Goal: Transaction & Acquisition: Book appointment/travel/reservation

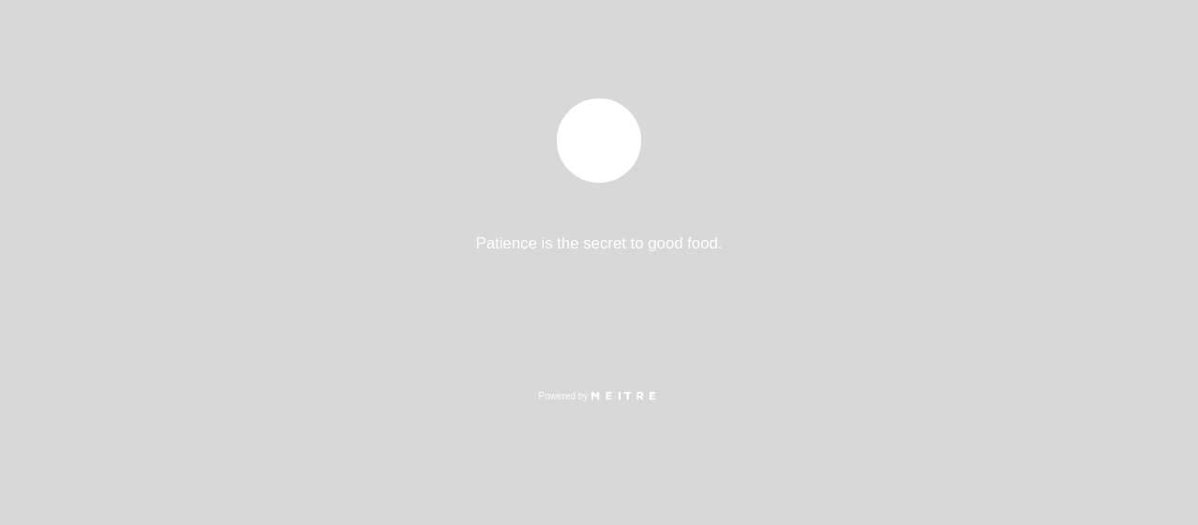
select select "es"
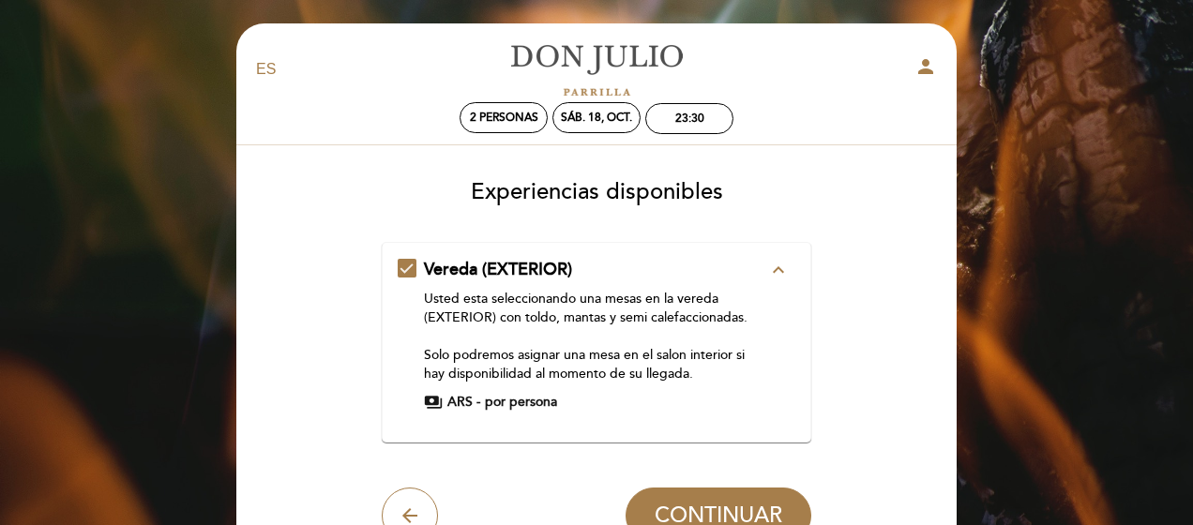
scroll to position [195, 0]
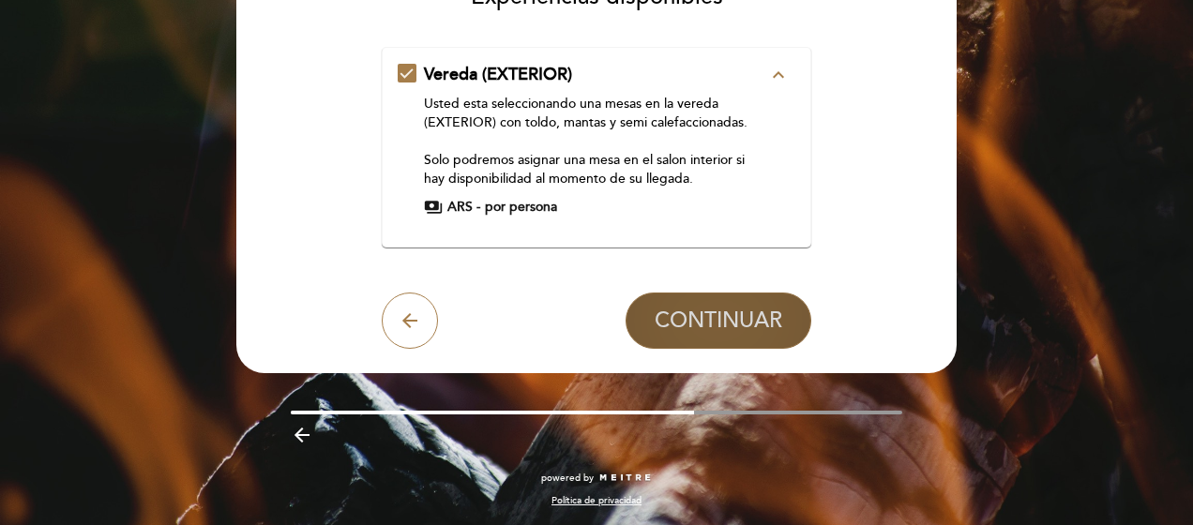
click at [741, 323] on span "CONTINUAR" at bounding box center [718, 321] width 128 height 26
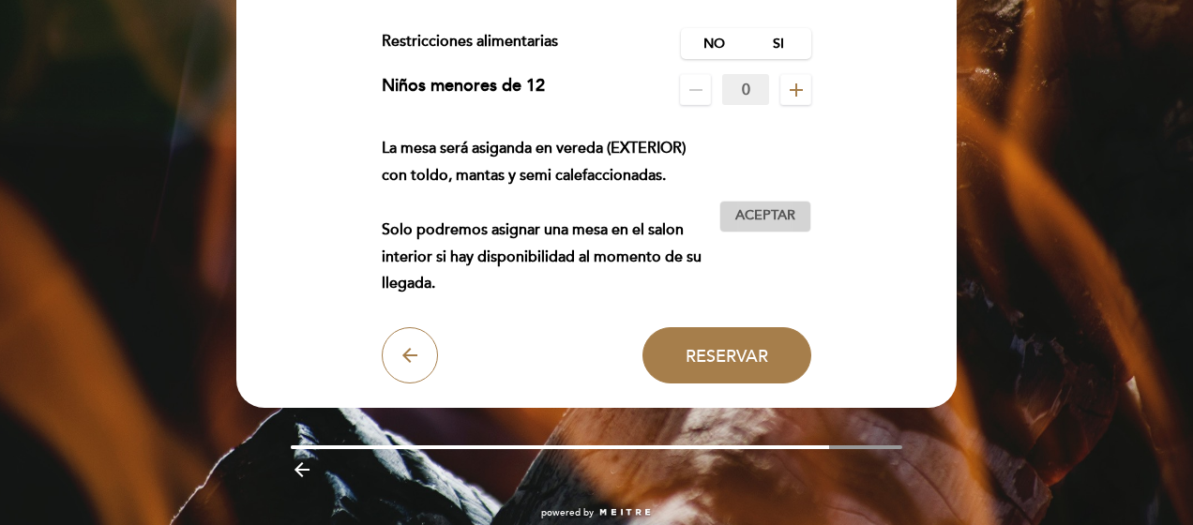
scroll to position [249, 0]
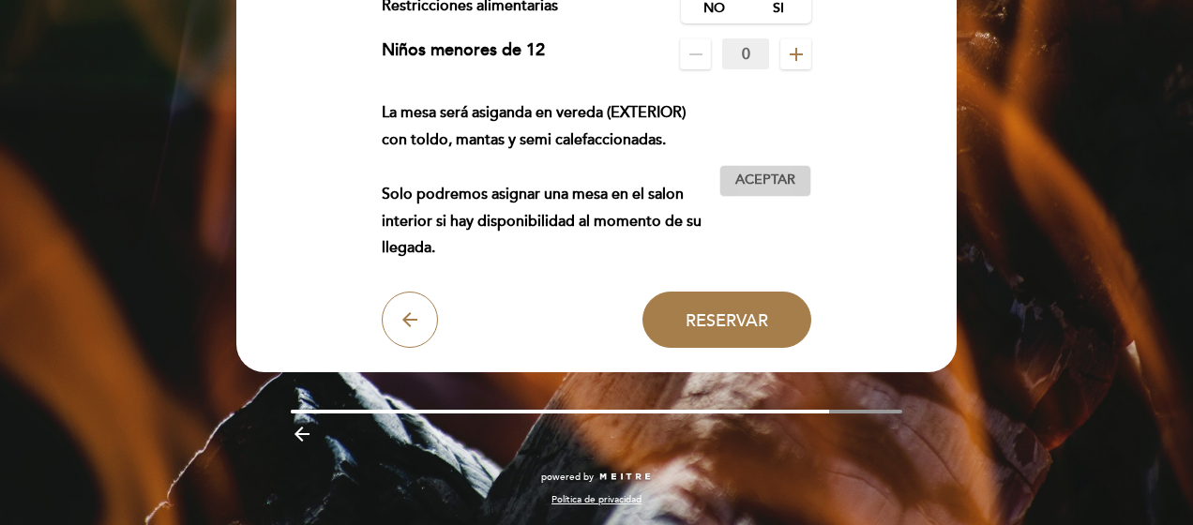
click at [778, 175] on span "Aceptar" at bounding box center [765, 181] width 60 height 20
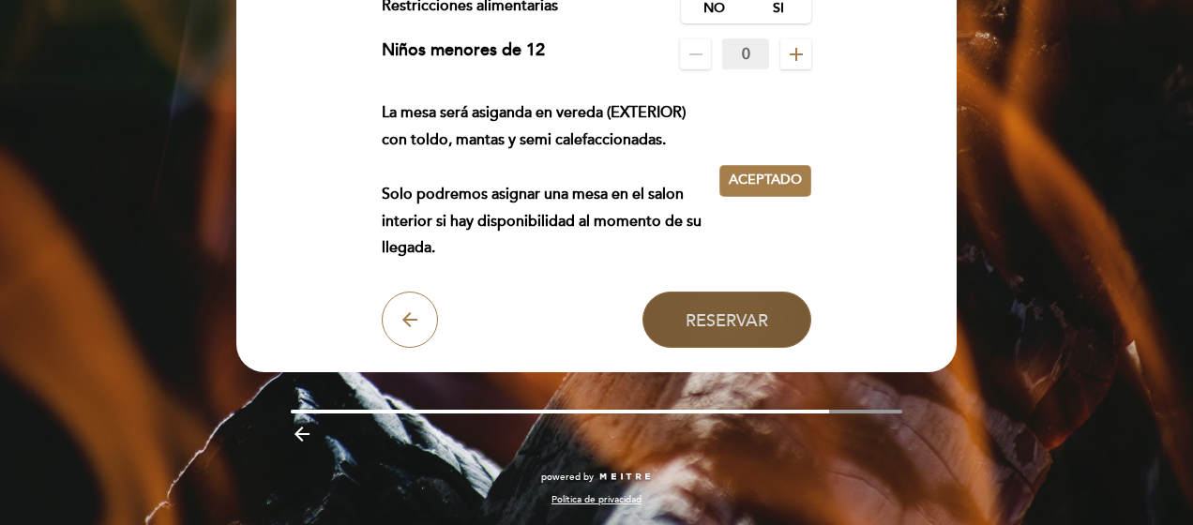
click at [752, 323] on span "Reservar" at bounding box center [726, 319] width 83 height 21
click at [727, 322] on span "Reservar" at bounding box center [726, 319] width 83 height 21
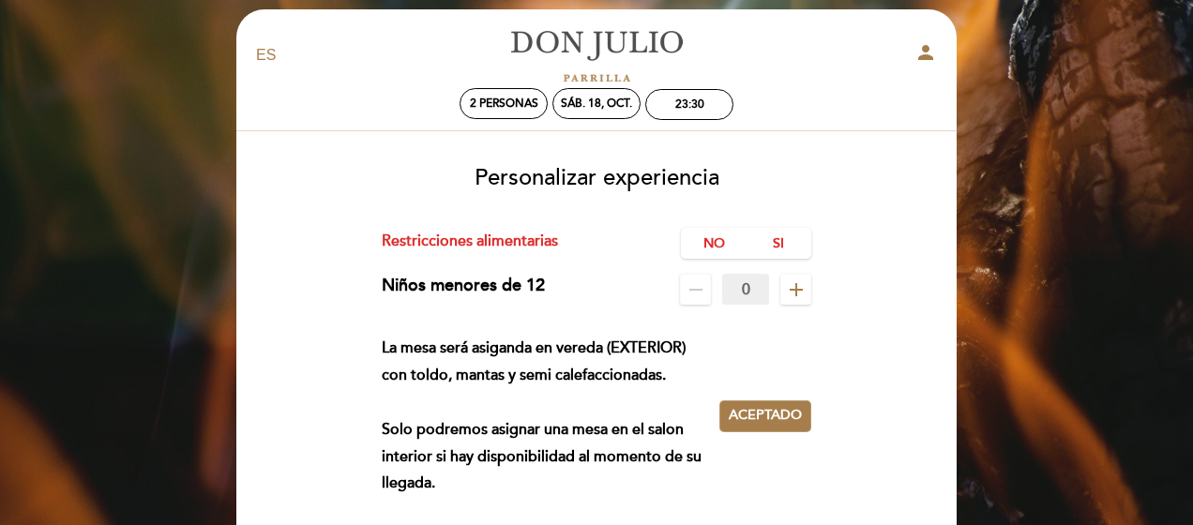
scroll to position [0, 0]
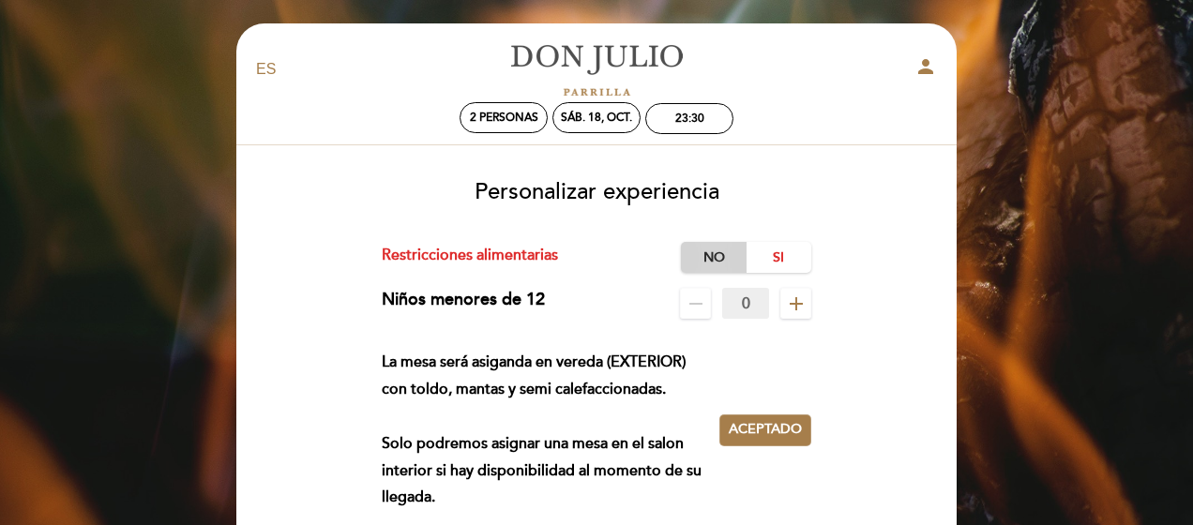
click at [710, 249] on label "No" at bounding box center [714, 257] width 66 height 31
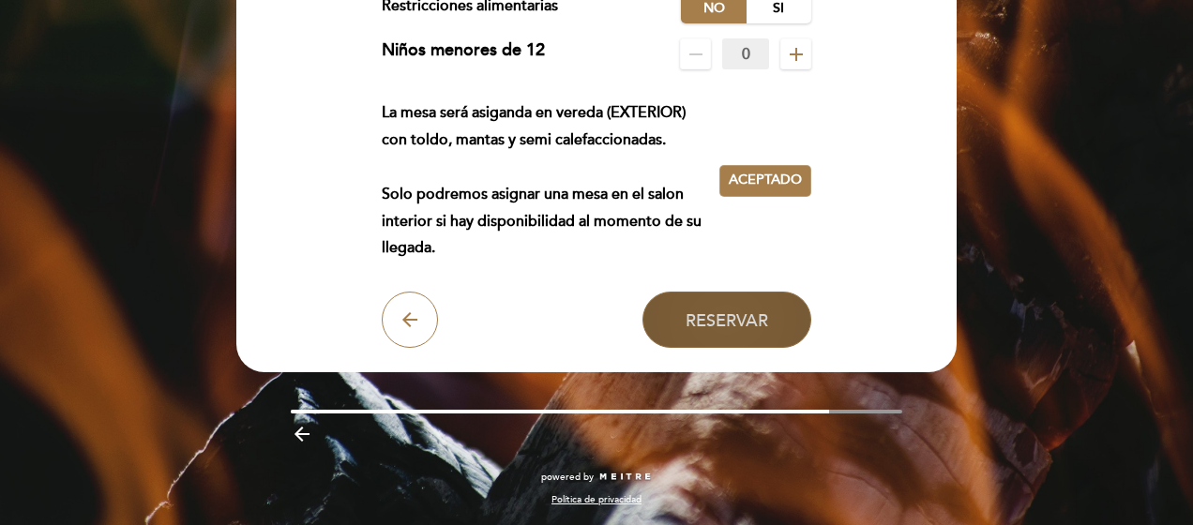
click at [728, 330] on span "Reservar" at bounding box center [726, 319] width 83 height 21
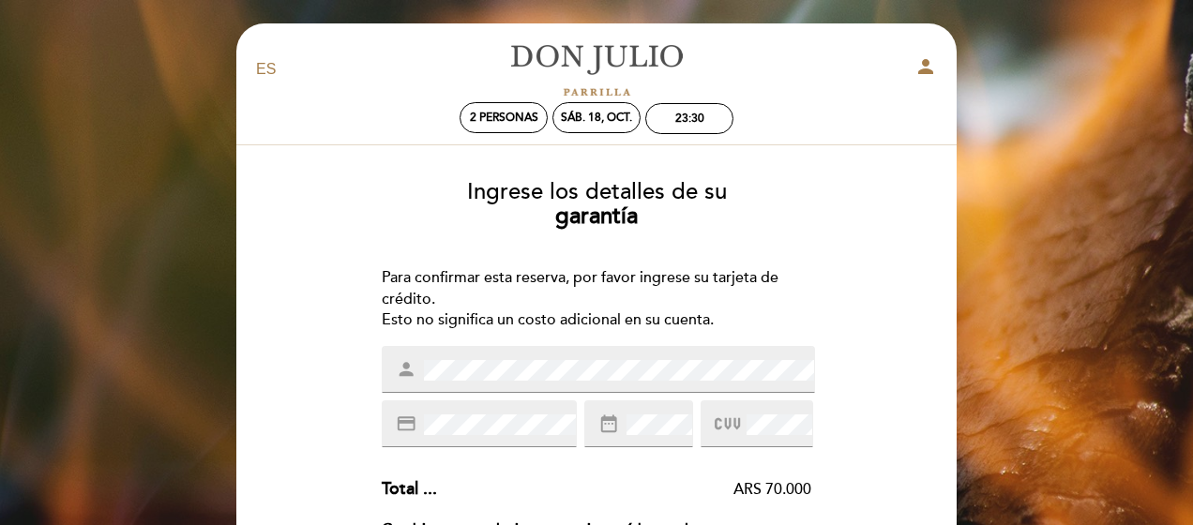
scroll to position [459, 0]
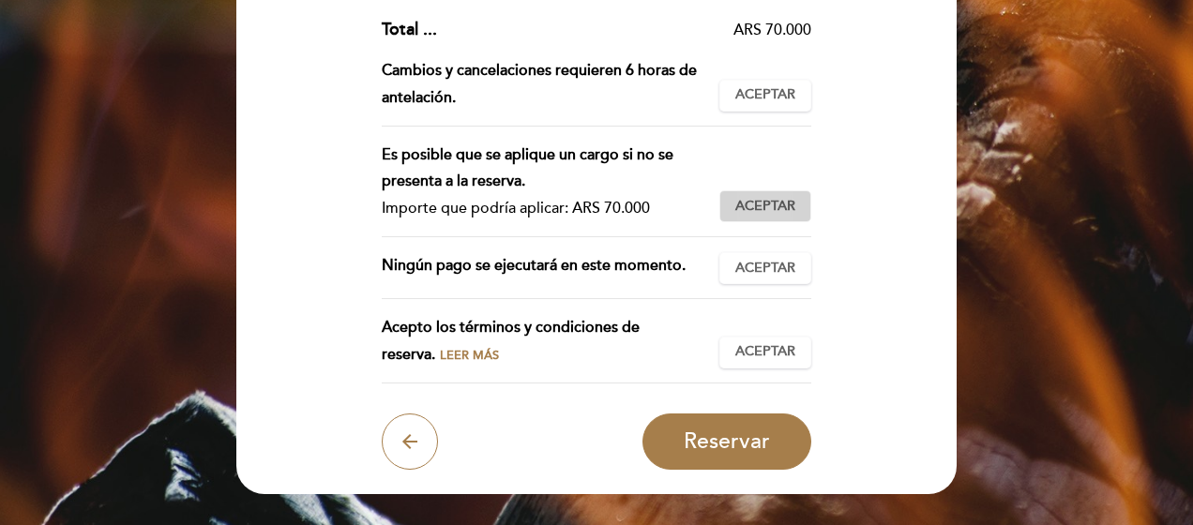
click at [752, 208] on span "Aceptar" at bounding box center [765, 207] width 60 height 20
click at [753, 270] on span "Aceptar" at bounding box center [765, 269] width 60 height 20
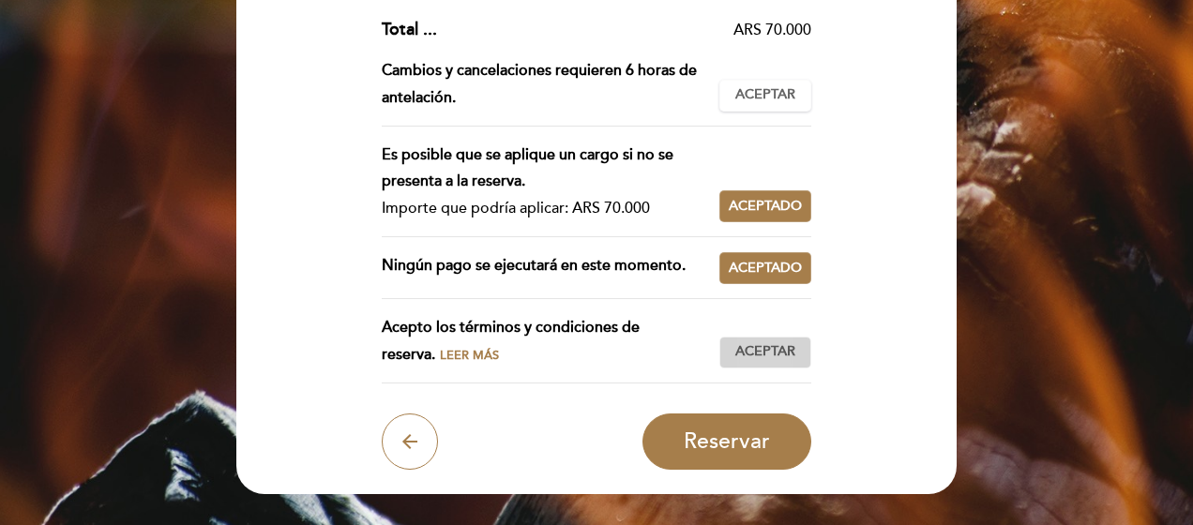
click at [765, 353] on span "Aceptar" at bounding box center [765, 352] width 60 height 20
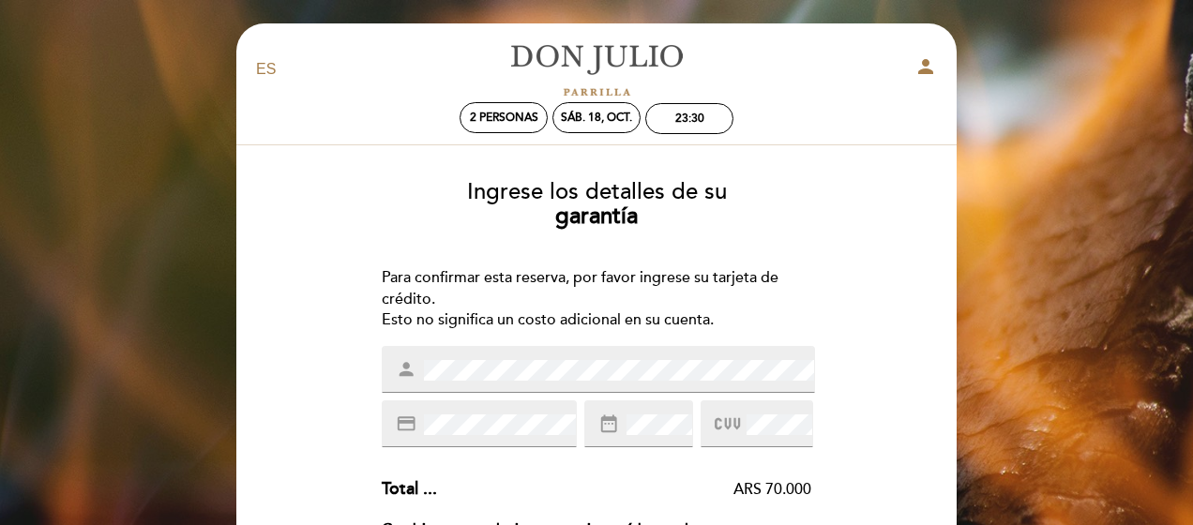
scroll to position [0, 0]
click at [704, 434] on div at bounding box center [756, 423] width 113 height 47
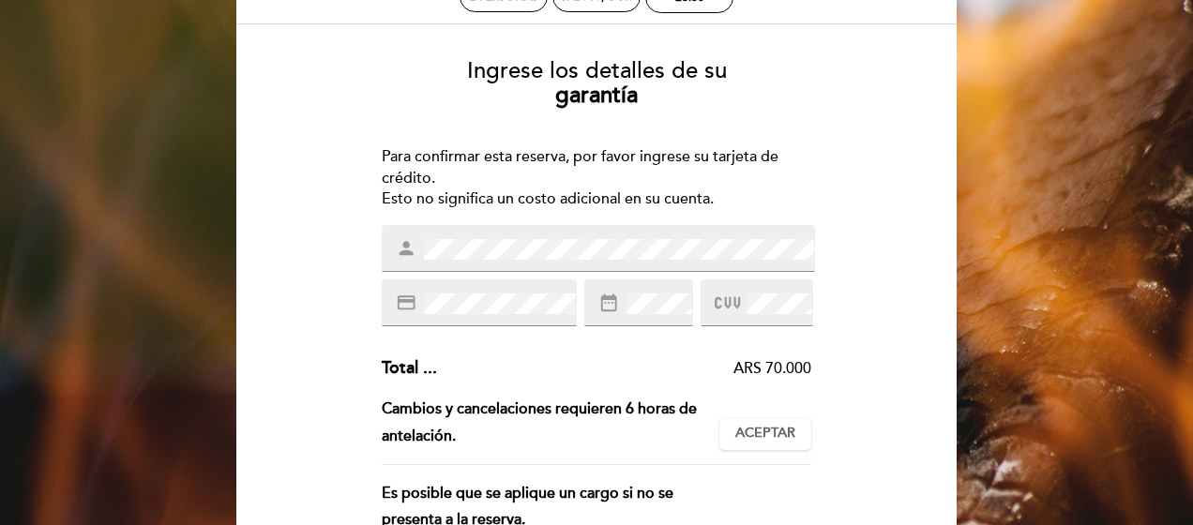
scroll to position [580, 0]
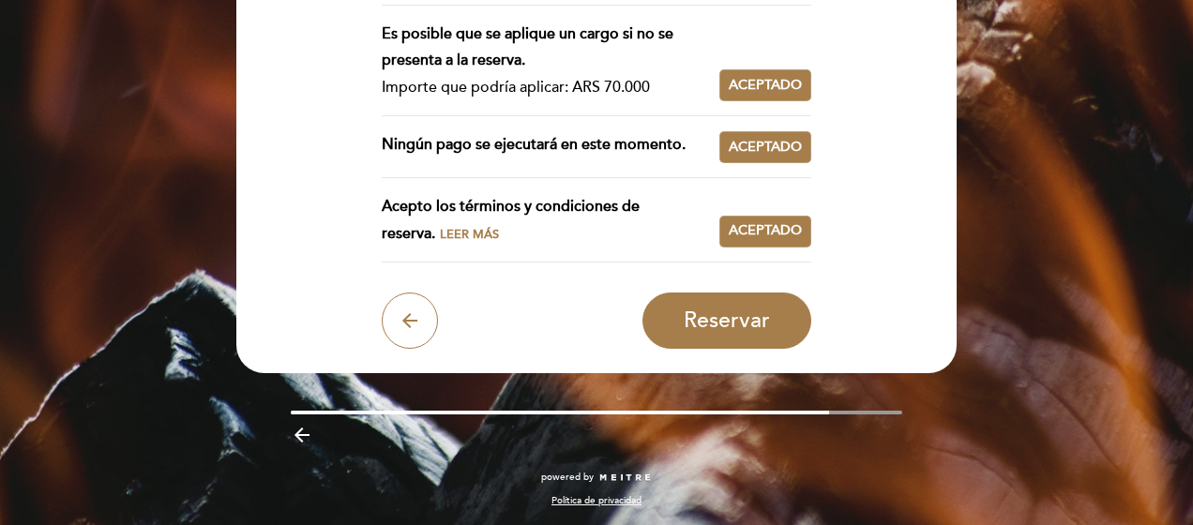
click at [440, 230] on span "Leer más" at bounding box center [469, 234] width 59 height 15
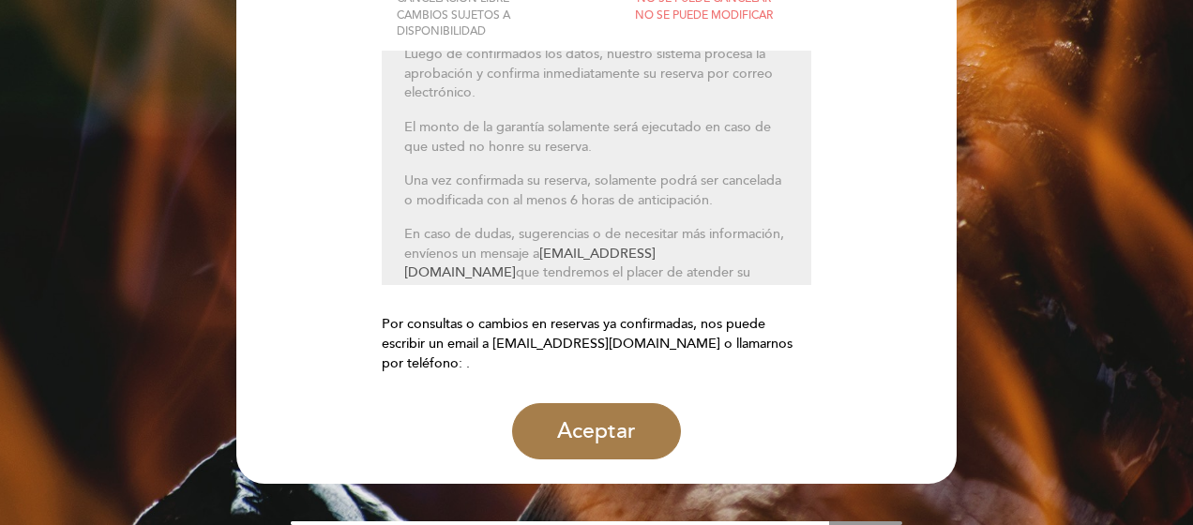
scroll to position [164, 0]
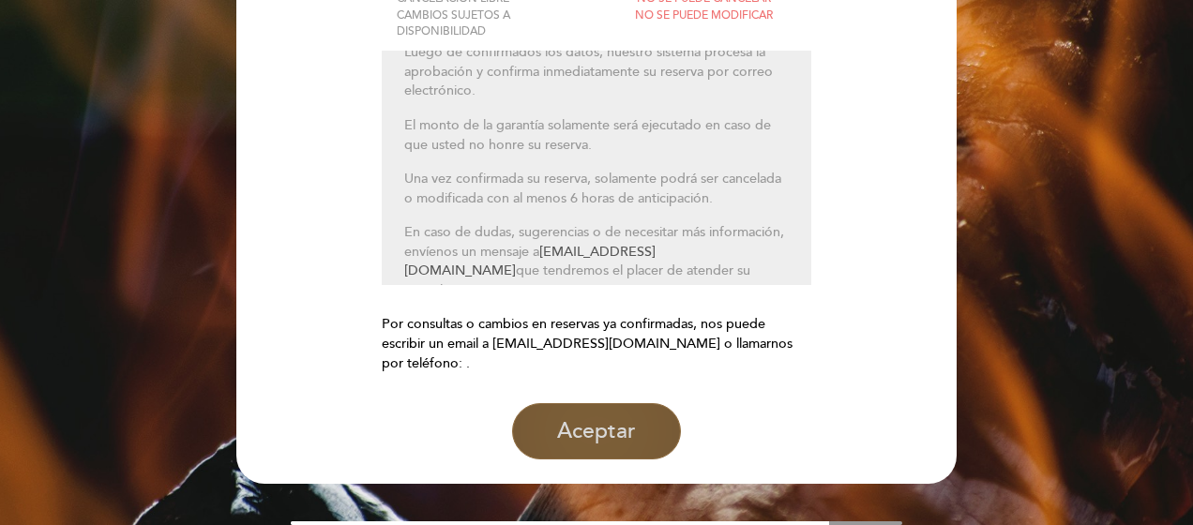
click at [615, 432] on button "Aceptar" at bounding box center [596, 431] width 169 height 56
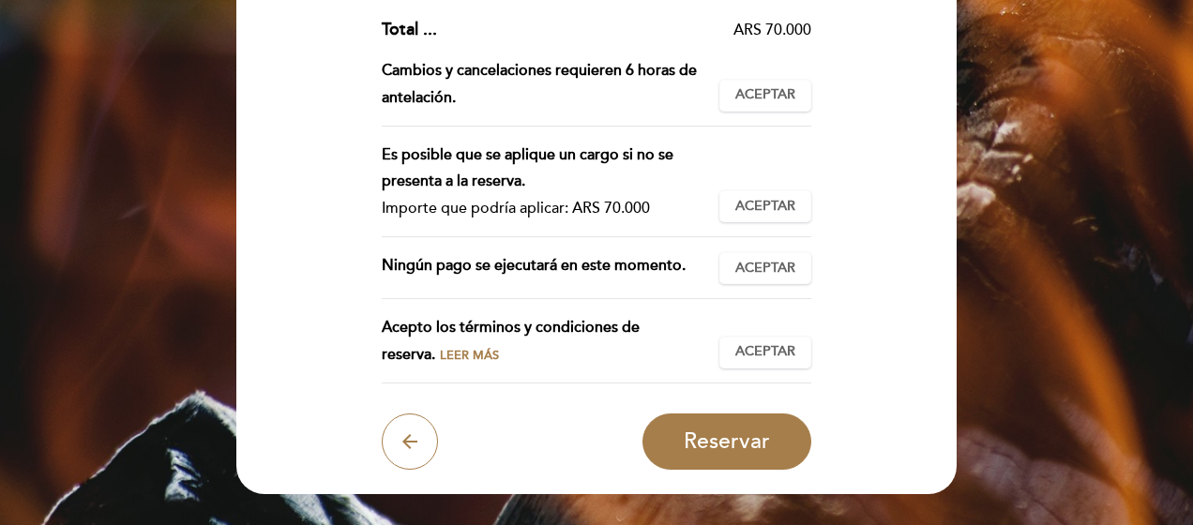
scroll to position [0, 0]
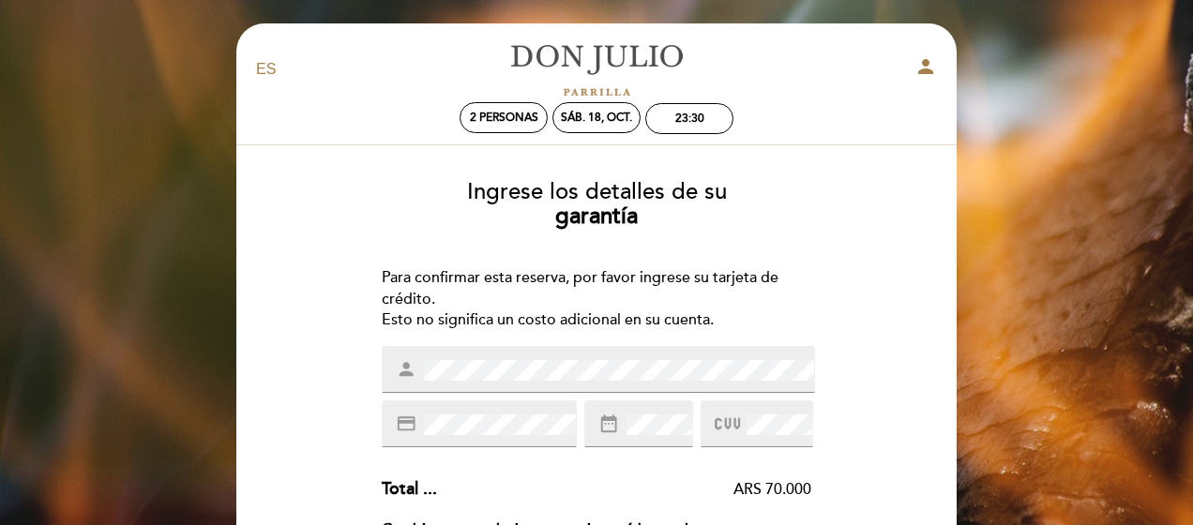
click at [400, 425] on icon "credit_card" at bounding box center [406, 423] width 21 height 21
click at [637, 438] on div "date_range" at bounding box center [638, 423] width 109 height 47
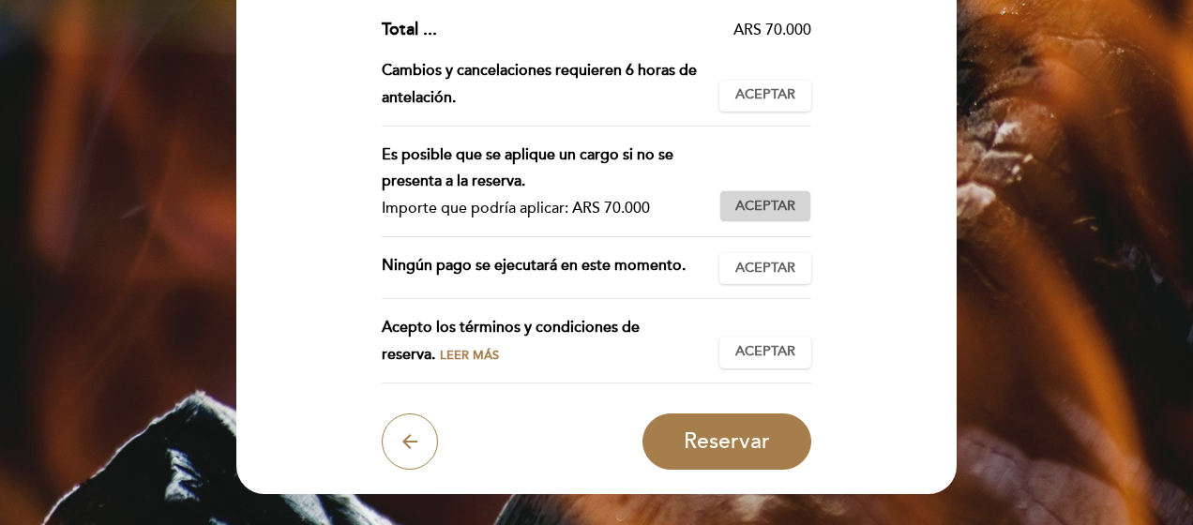
click at [779, 208] on span "Aceptar" at bounding box center [765, 207] width 60 height 20
click at [784, 266] on span "Aceptar" at bounding box center [765, 269] width 60 height 20
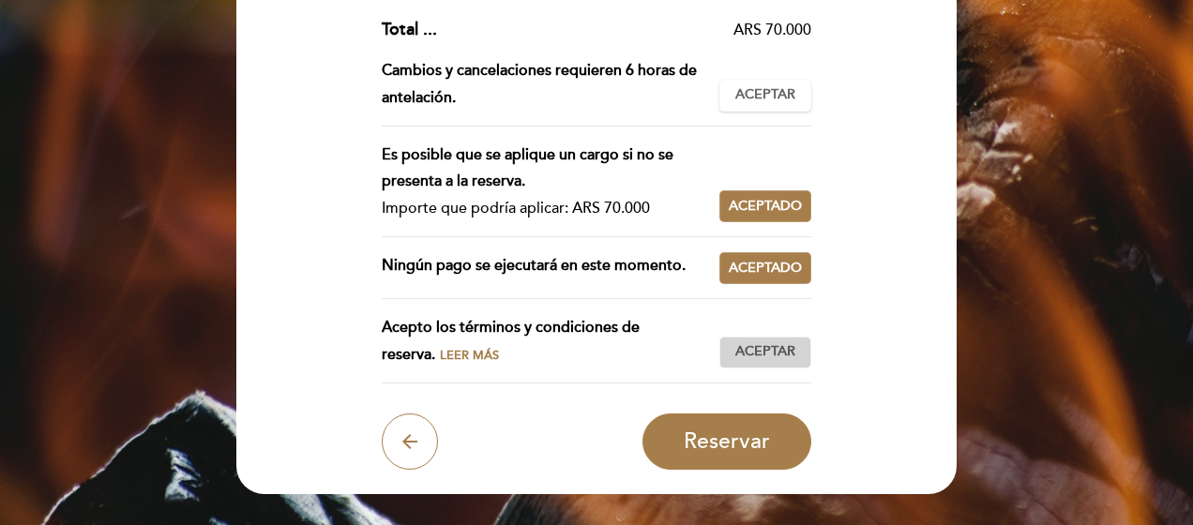
click at [795, 353] on span "Aceptar" at bounding box center [765, 352] width 60 height 20
click at [779, 442] on button "Reservar" at bounding box center [726, 441] width 169 height 56
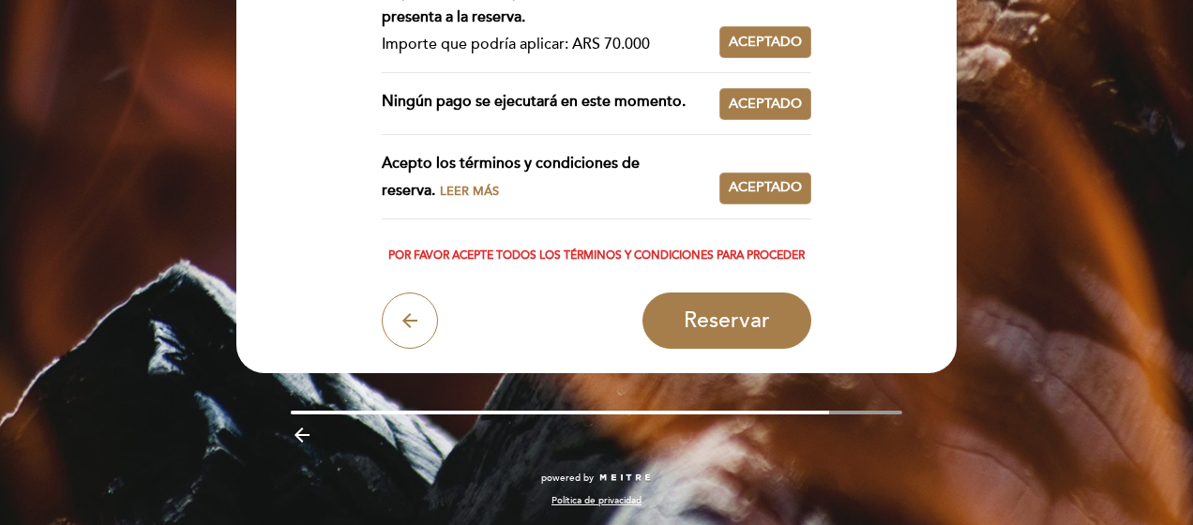
scroll to position [165, 0]
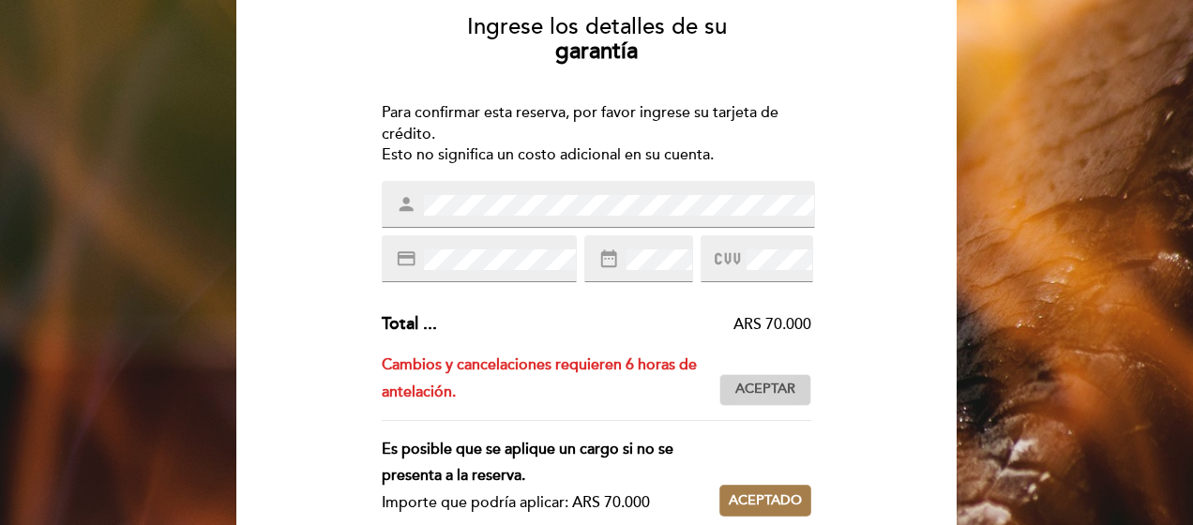
click at [754, 390] on span "Aceptar" at bounding box center [765, 390] width 60 height 20
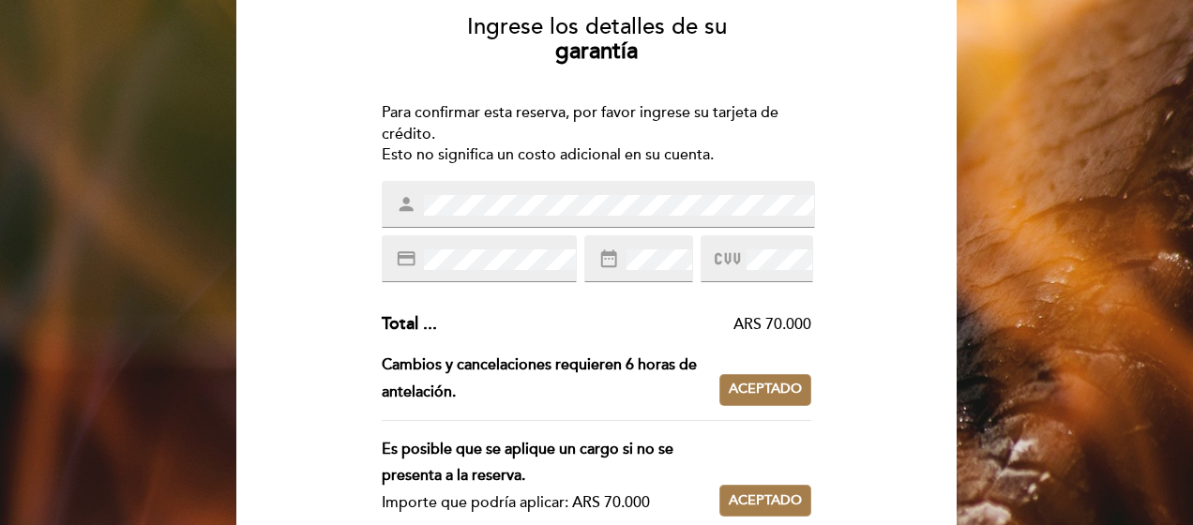
scroll to position [623, 0]
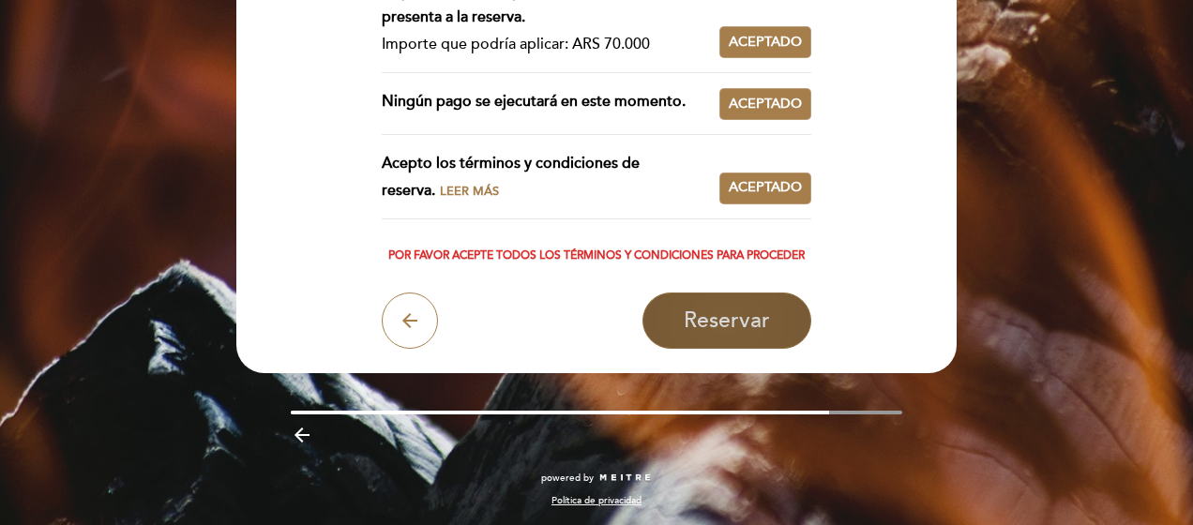
click at [723, 327] on span "Reservar" at bounding box center [726, 321] width 86 height 26
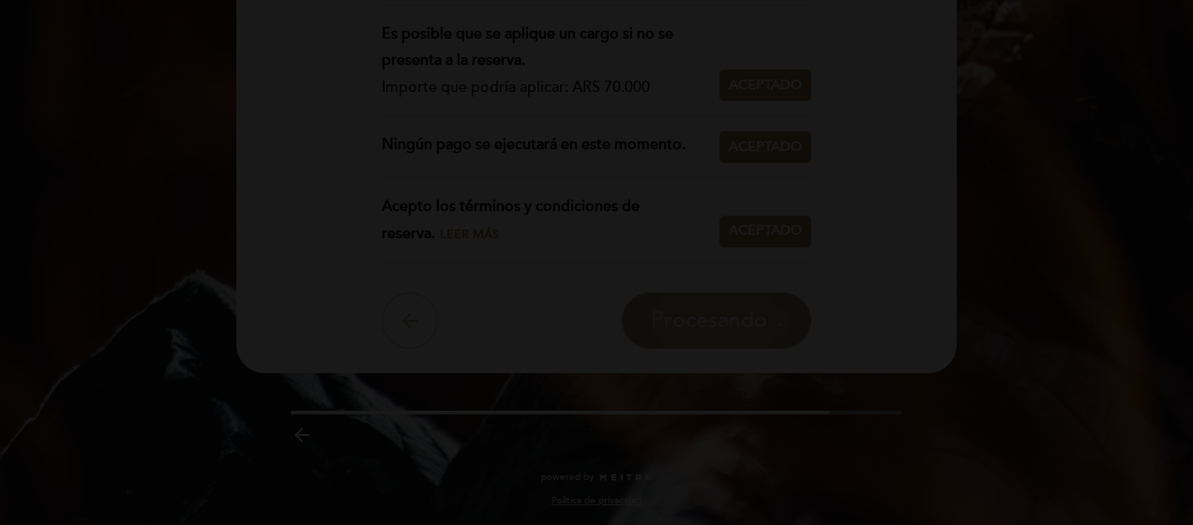
scroll to position [0, 0]
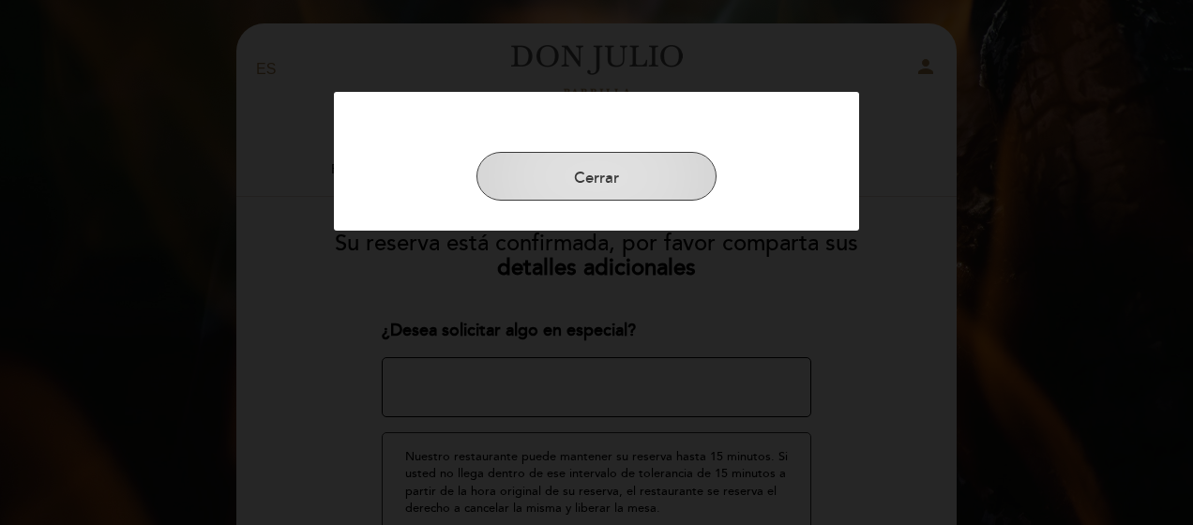
click at [643, 174] on button "Cerrar" at bounding box center [596, 176] width 240 height 49
